Goal: Use online tool/utility: Utilize a website feature to perform a specific function

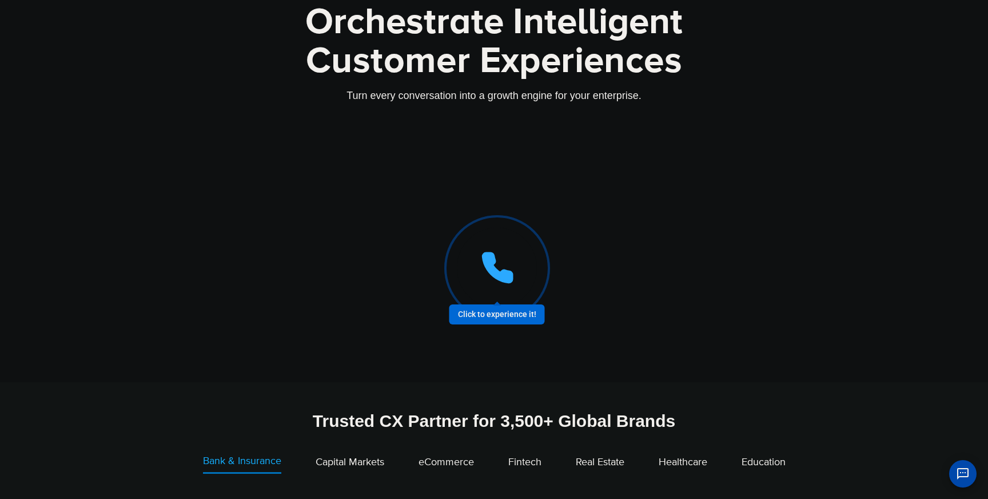
click at [495, 272] on icon at bounding box center [497, 267] width 29 height 29
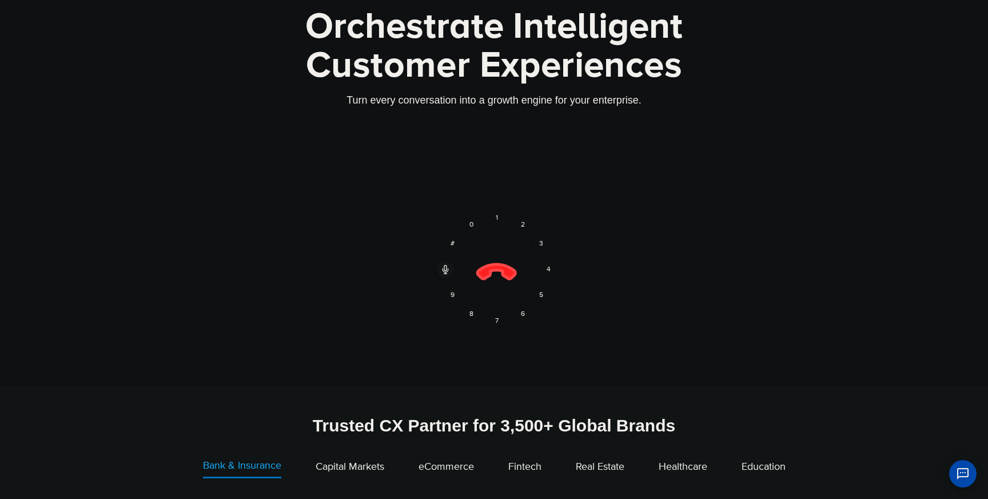
scroll to position [51, 0]
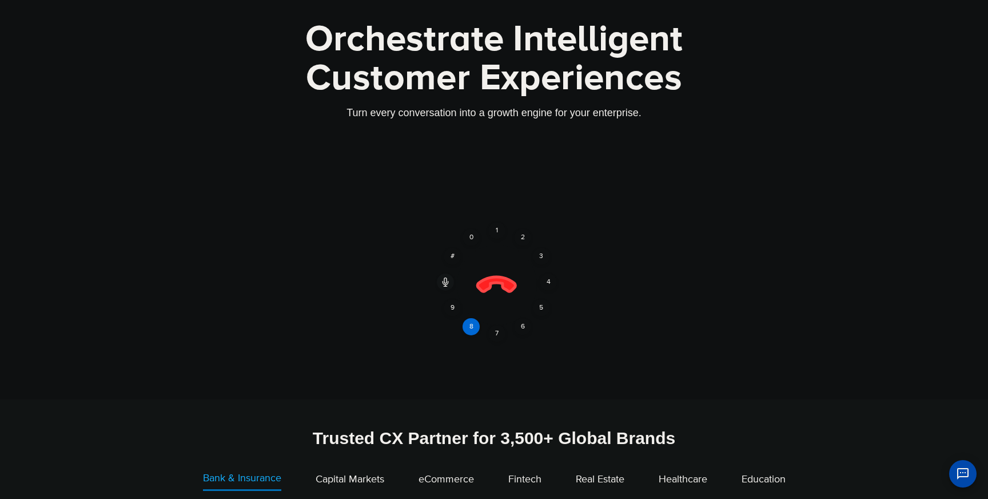
click at [471, 323] on div "8" at bounding box center [471, 326] width 17 height 17
click at [494, 282] on icon at bounding box center [497, 285] width 40 height 40
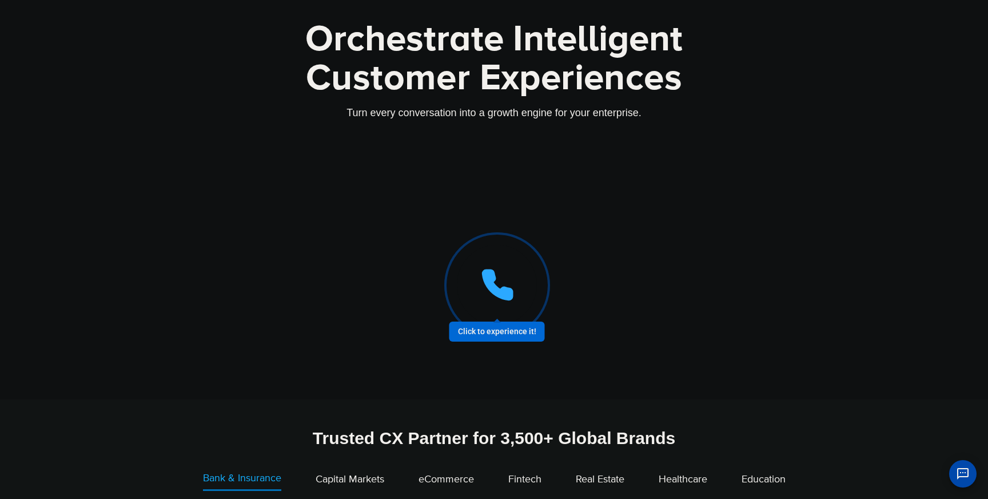
click at [498, 289] on icon at bounding box center [497, 284] width 29 height 29
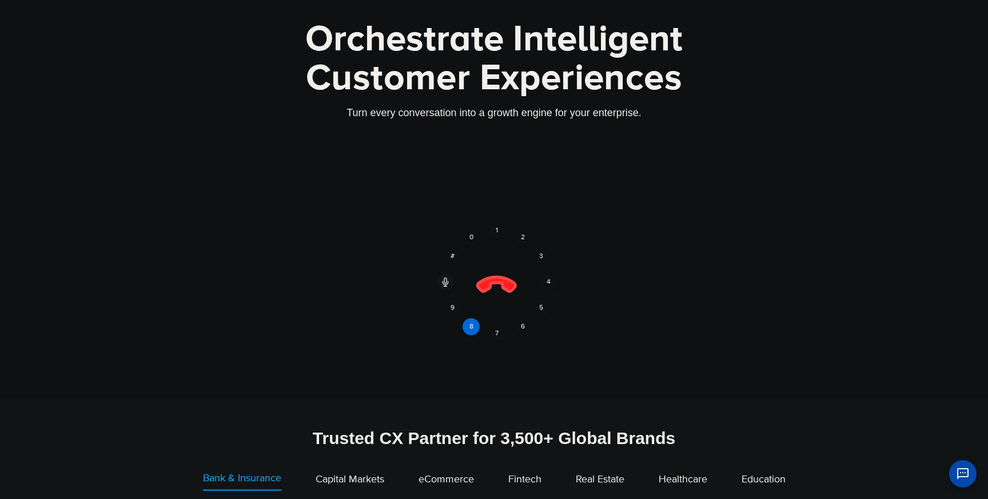
click at [467, 327] on div "8" at bounding box center [471, 326] width 17 height 17
click at [507, 333] on div "Click to end call Call connected 1 2 3 4 5 6 7 8 9 # 0" at bounding box center [494, 262] width 715 height 194
click at [503, 333] on div "7" at bounding box center [496, 333] width 17 height 17
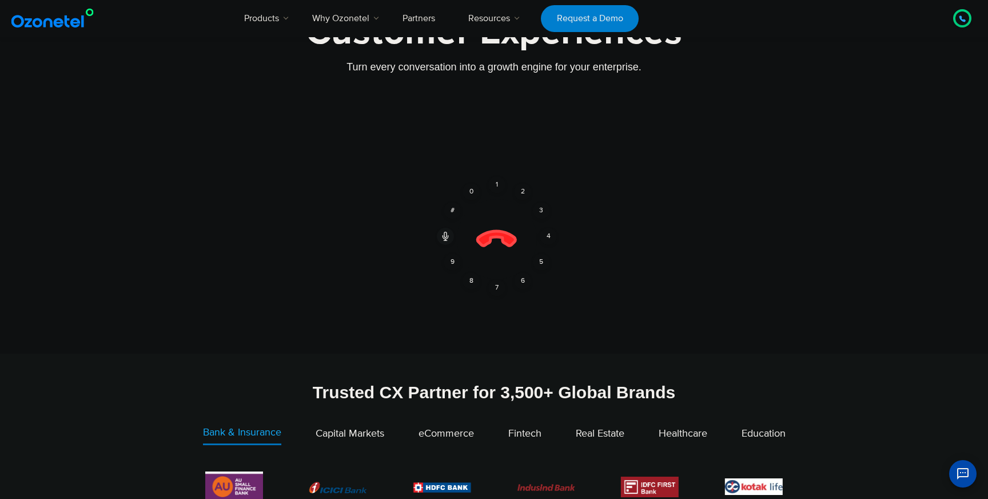
click at [446, 232] on icon at bounding box center [445, 234] width 2 height 5
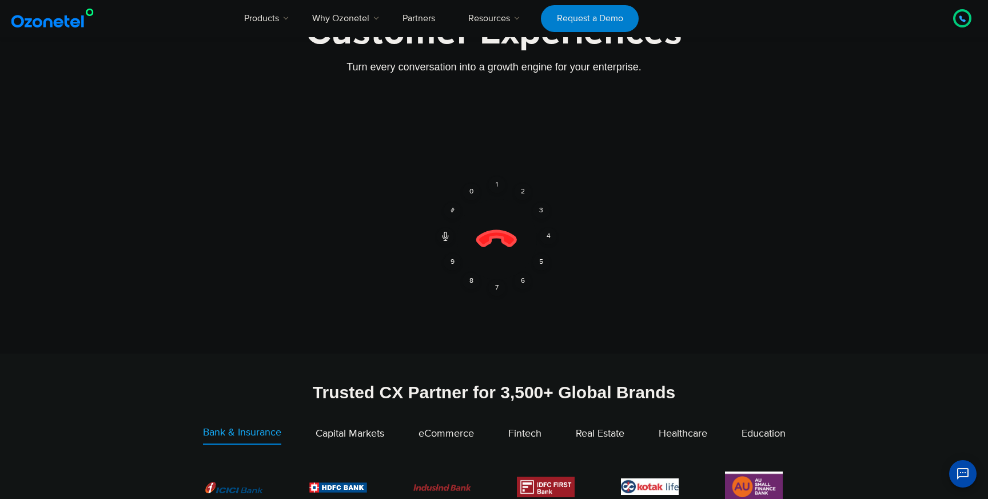
click at [446, 233] on icon at bounding box center [445, 234] width 2 height 5
click at [504, 235] on icon at bounding box center [497, 240] width 40 height 40
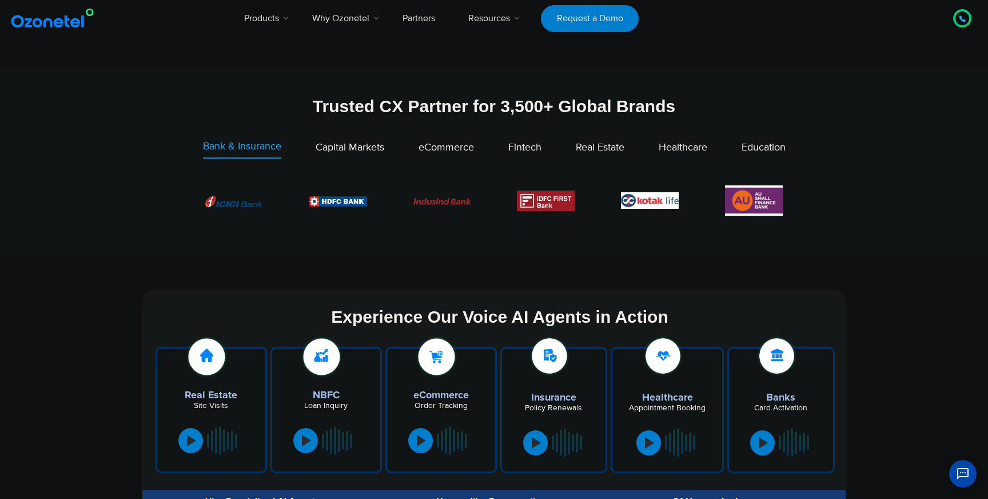
scroll to position [380, 0]
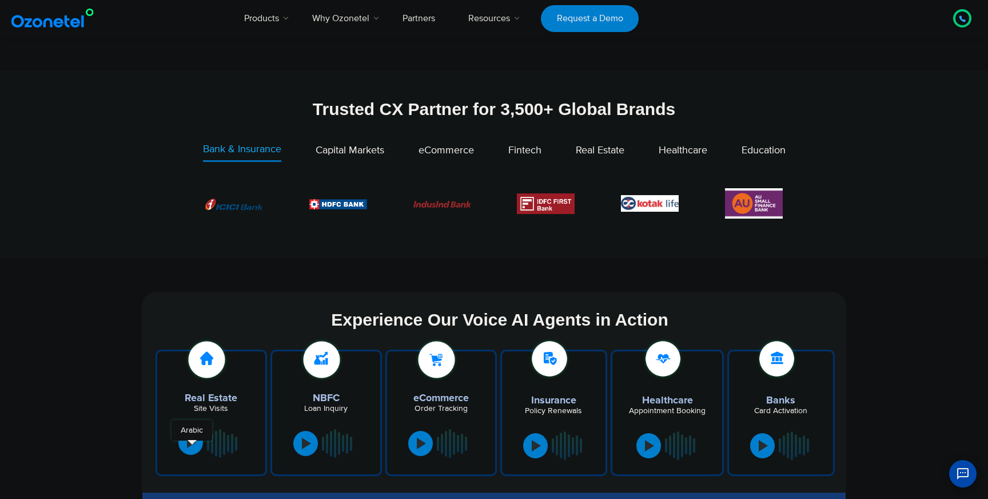
click at [190, 446] on div at bounding box center [191, 441] width 9 height 11
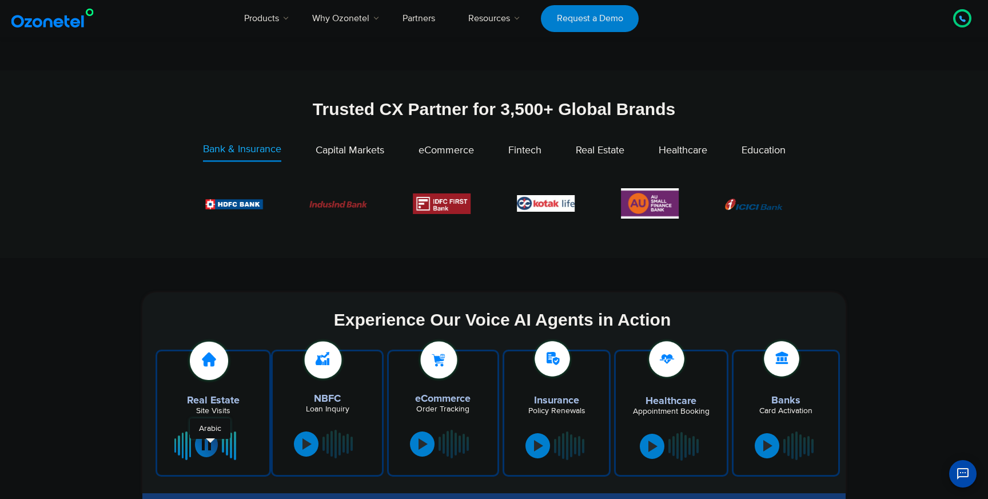
click at [209, 444] on div at bounding box center [206, 444] width 9 height 11
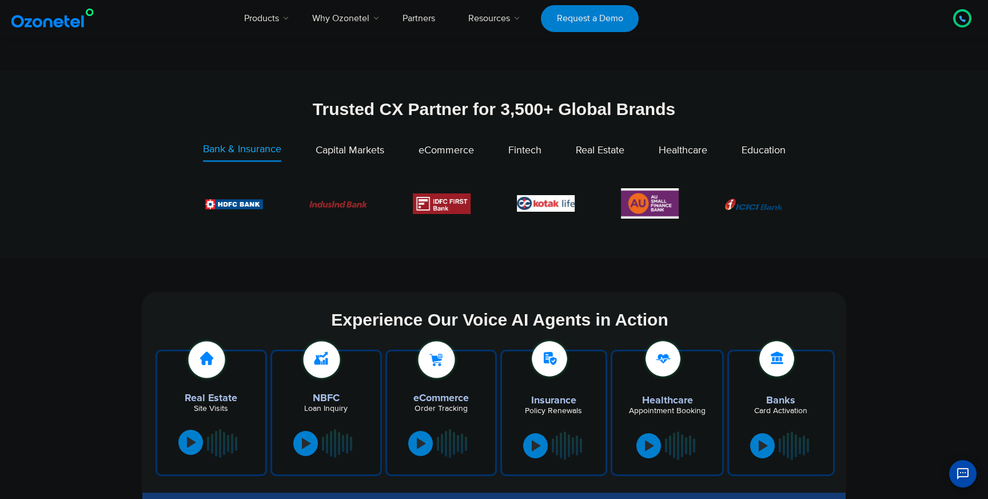
click at [878, 162] on section "Trusted CX Partner for 3,500+ Global Brands Bank & Insurance Capital Markets" at bounding box center [494, 164] width 988 height 188
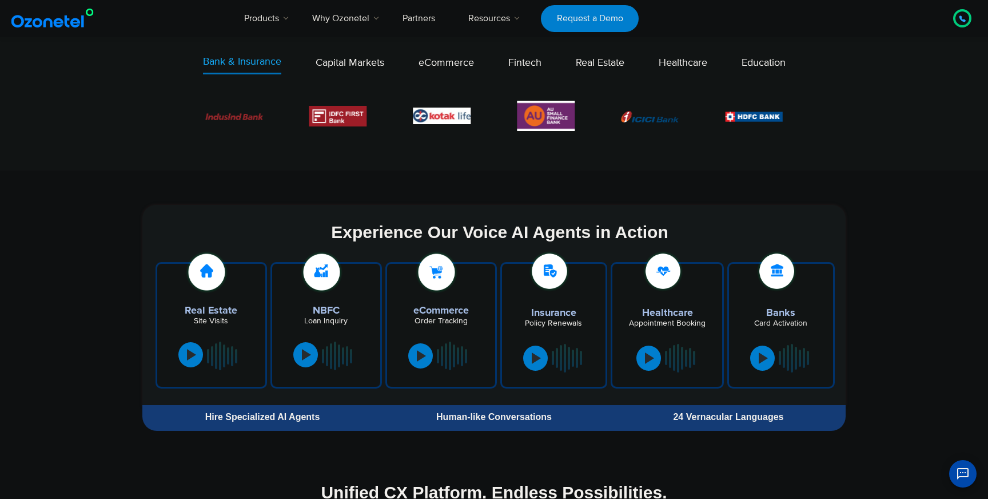
click at [310, 363] on button at bounding box center [305, 354] width 25 height 25
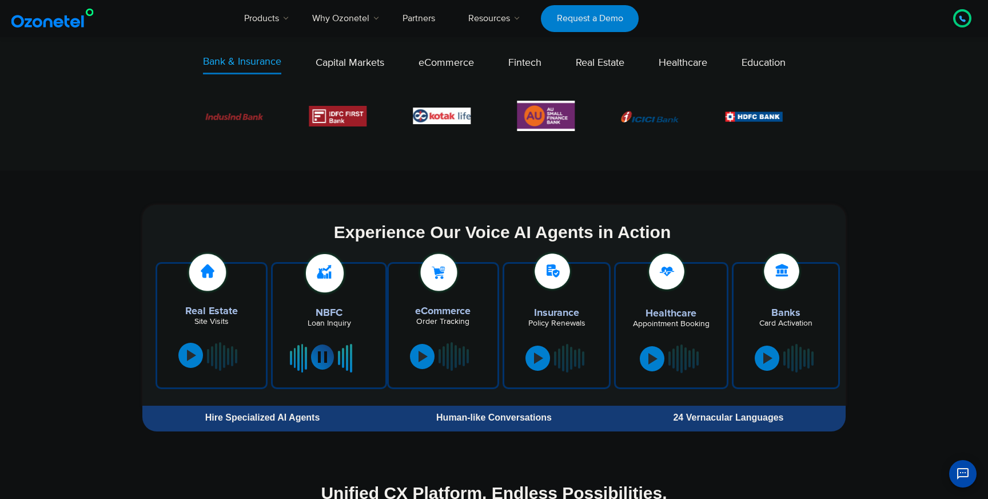
click at [320, 361] on div at bounding box center [322, 356] width 9 height 11
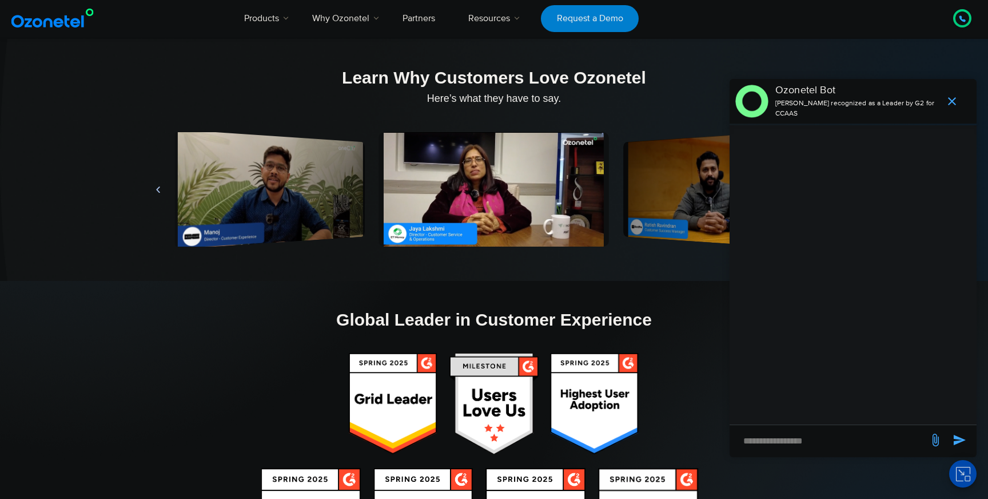
scroll to position [5426, 0]
